Goal: Information Seeking & Learning: Learn about a topic

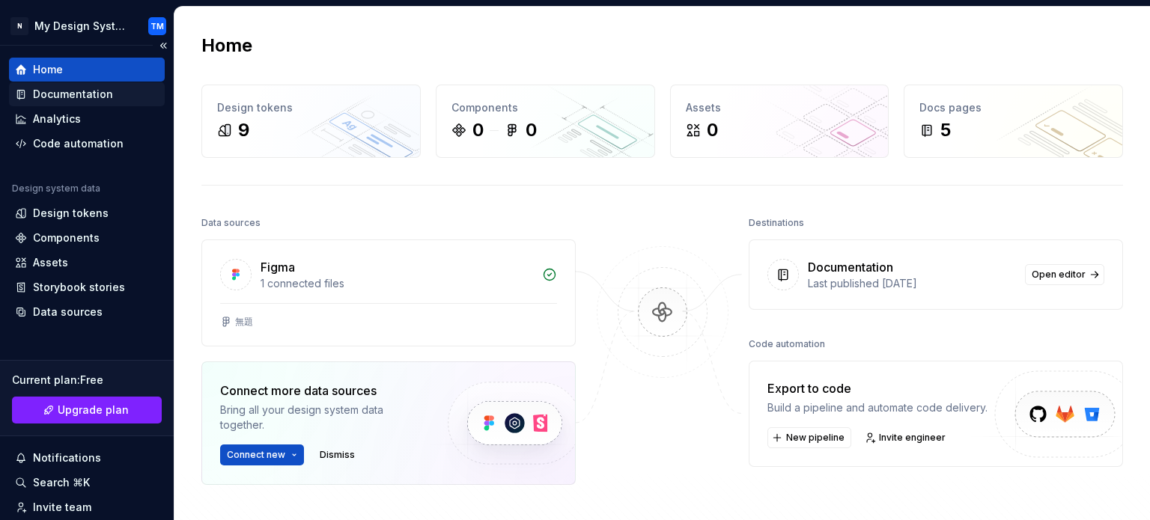
click at [73, 88] on div "Documentation" at bounding box center [73, 94] width 80 height 15
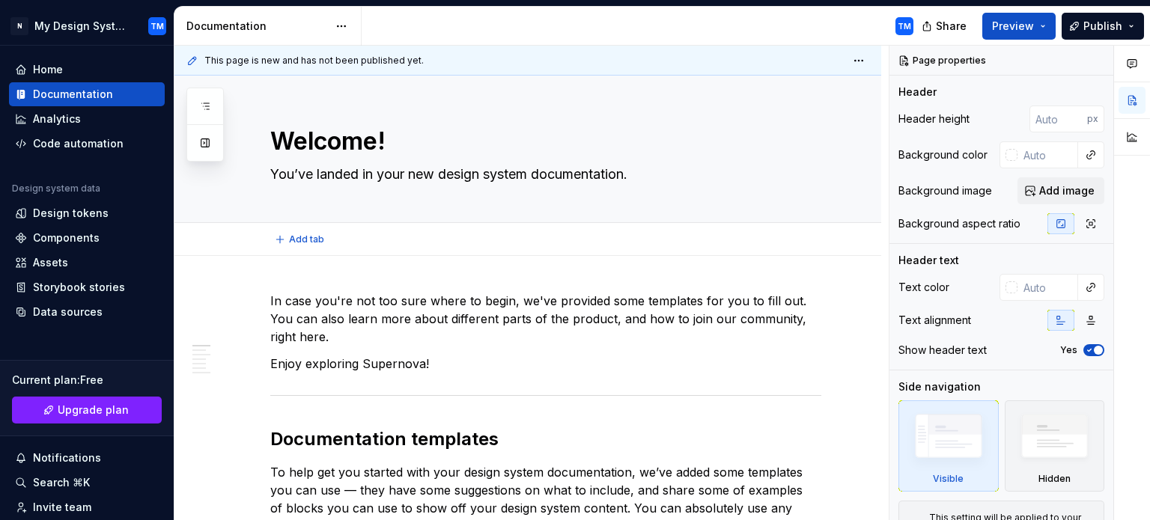
type textarea "*"
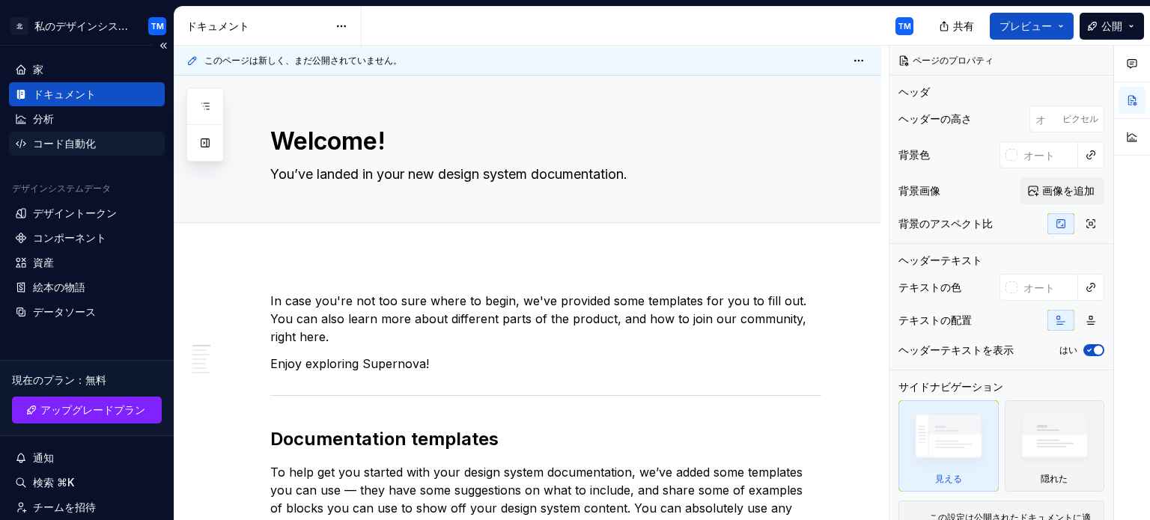
click at [82, 147] on font "コード自動化" at bounding box center [64, 143] width 63 height 13
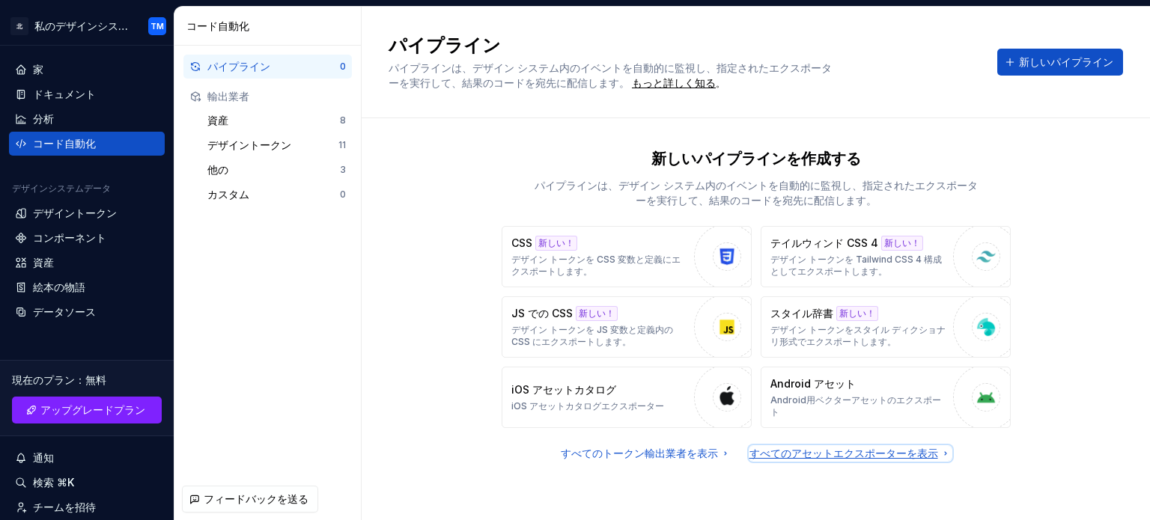
click at [765, 457] on font "すべてのアセットエクスポーターを表示" at bounding box center [843, 453] width 189 height 13
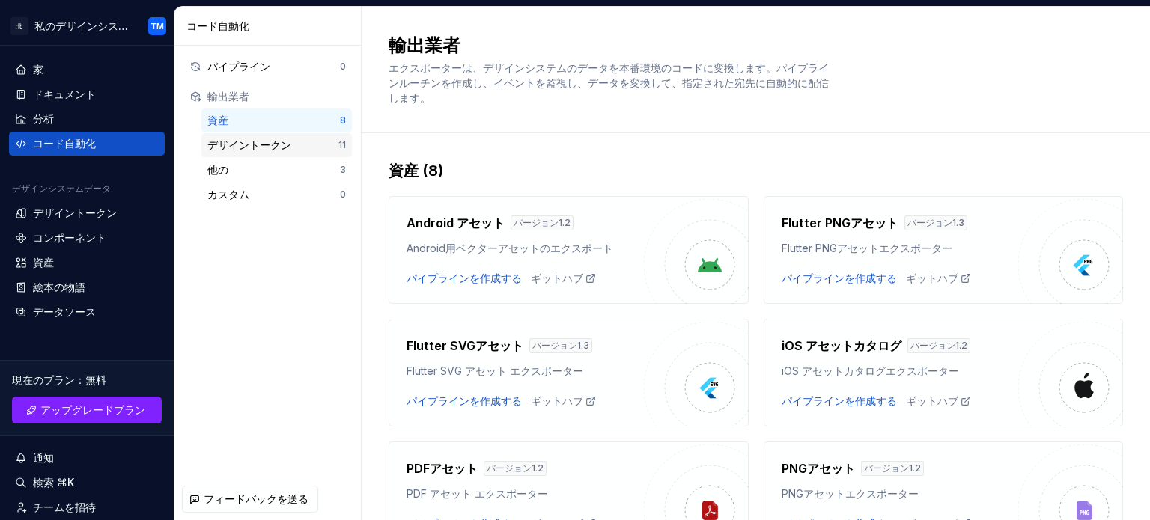
click at [282, 146] on font "デザイントークン" at bounding box center [249, 144] width 84 height 13
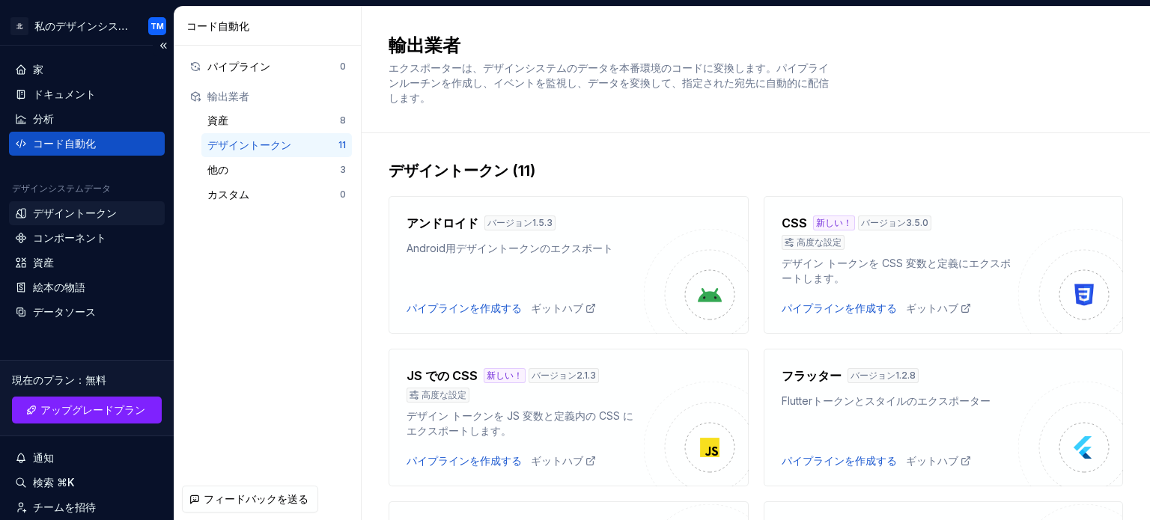
click at [64, 203] on div "デザイントークン" at bounding box center [87, 213] width 156 height 24
